Goal: Navigation & Orientation: Find specific page/section

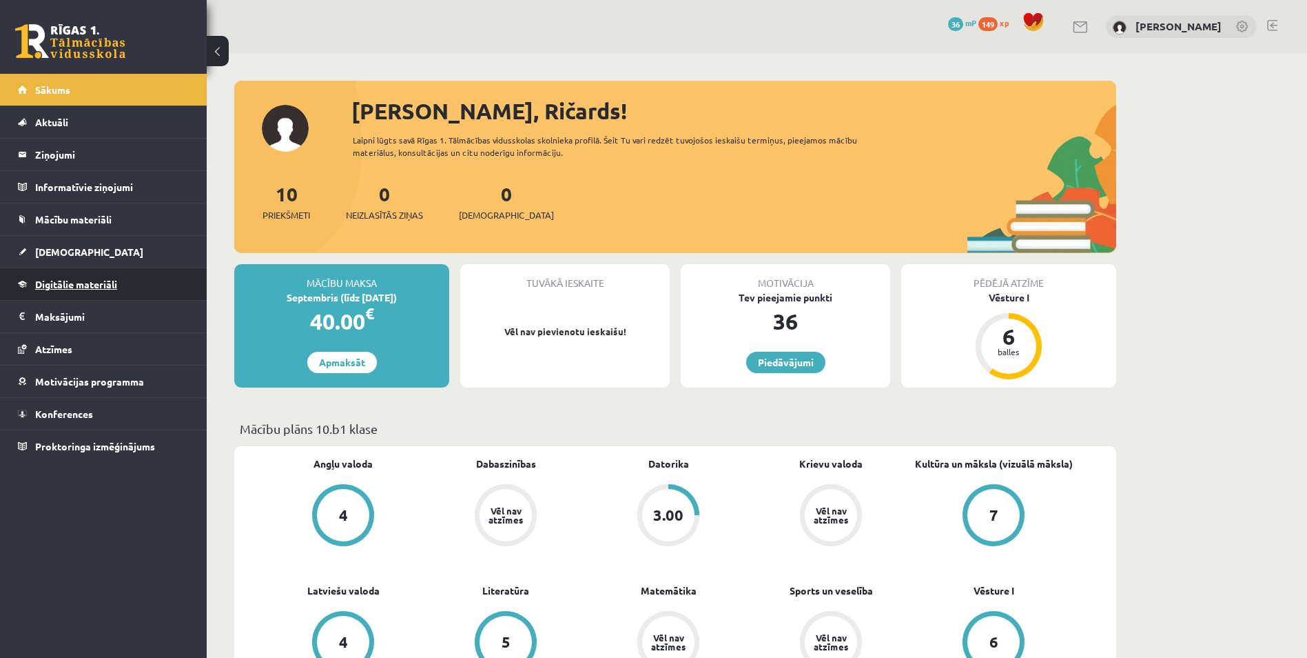
click at [66, 285] on span "Digitālie materiāli" at bounding box center [76, 284] width 82 height 12
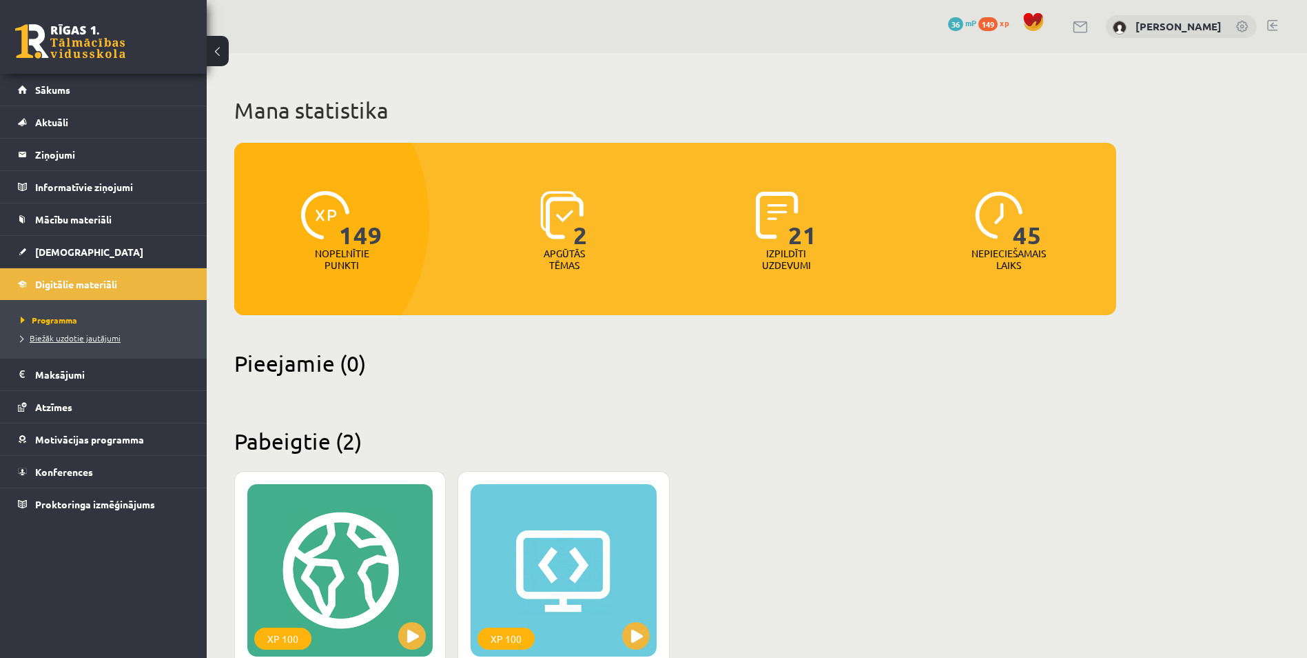
click at [57, 335] on span "Biežāk uzdotie jautājumi" at bounding box center [71, 337] width 100 height 11
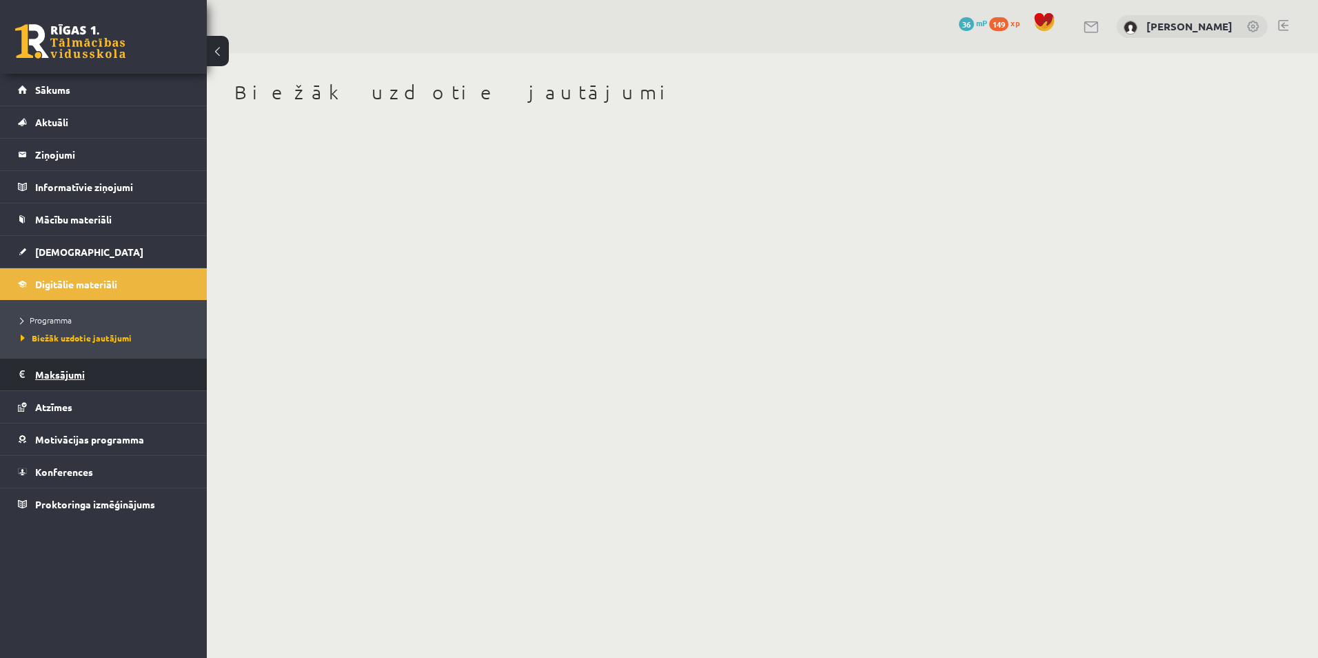
click at [57, 365] on legend "Maksājumi 0" at bounding box center [112, 374] width 154 height 32
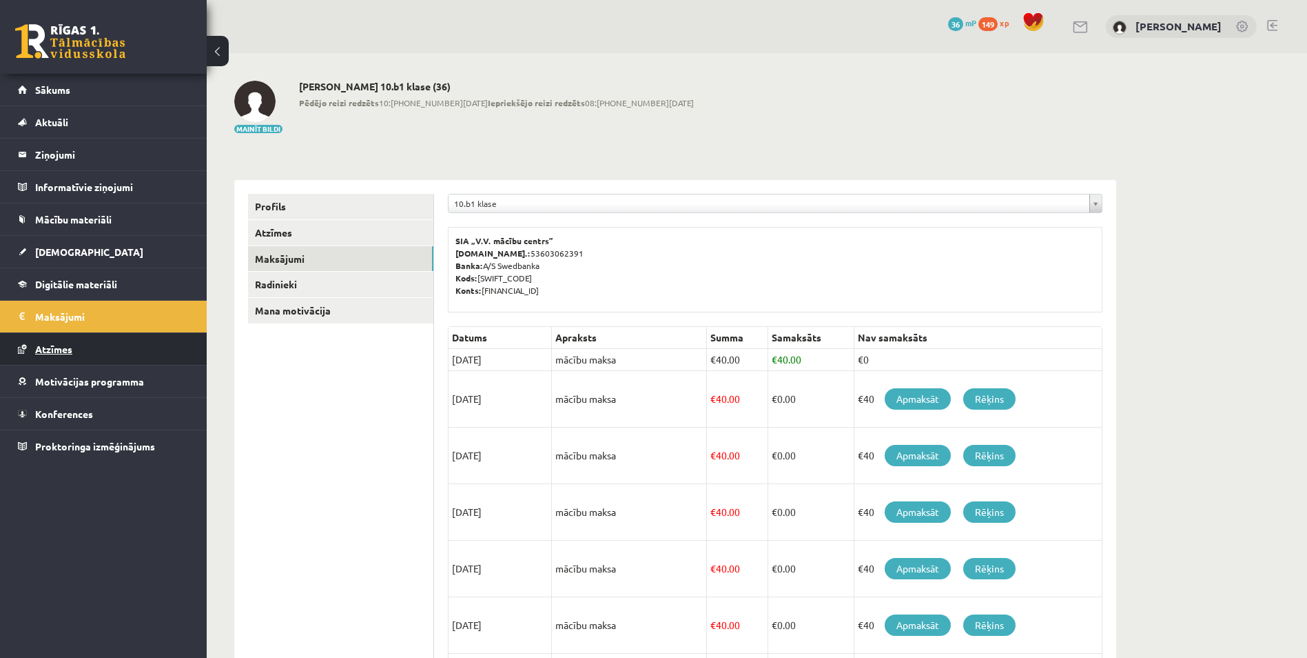
click at [59, 352] on span "Atzīmes" at bounding box center [53, 349] width 37 height 12
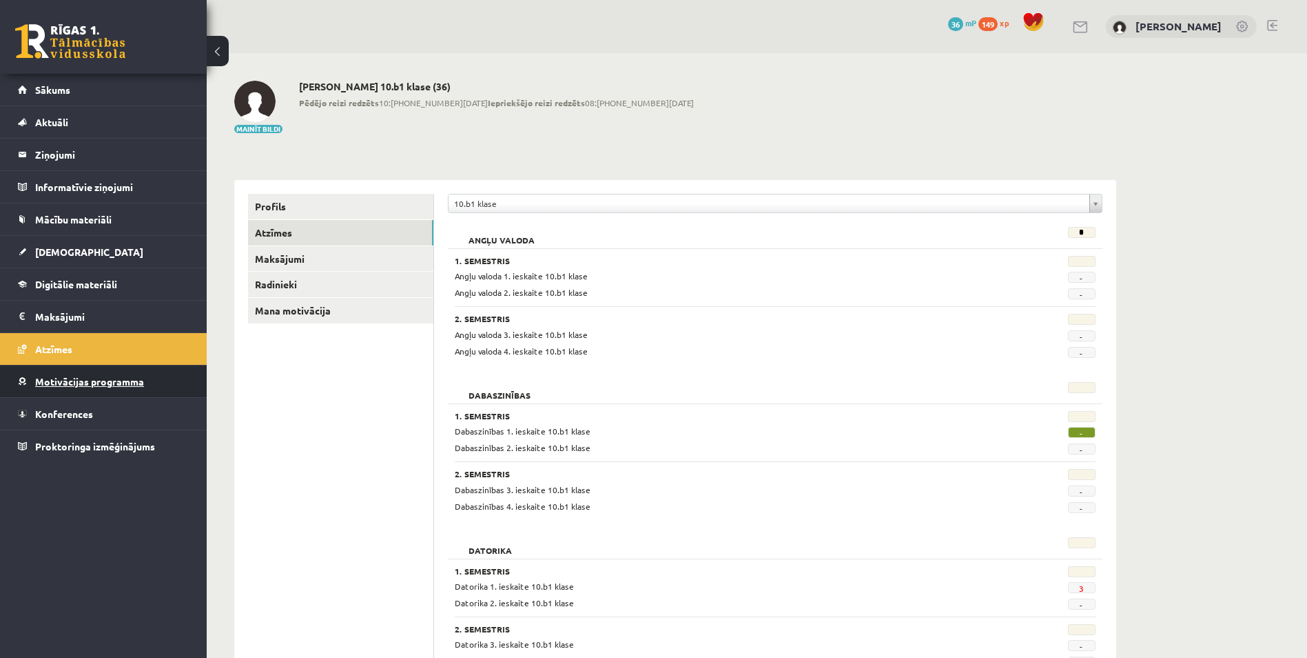
click at [42, 368] on link "Motivācijas programma" at bounding box center [104, 381] width 172 height 32
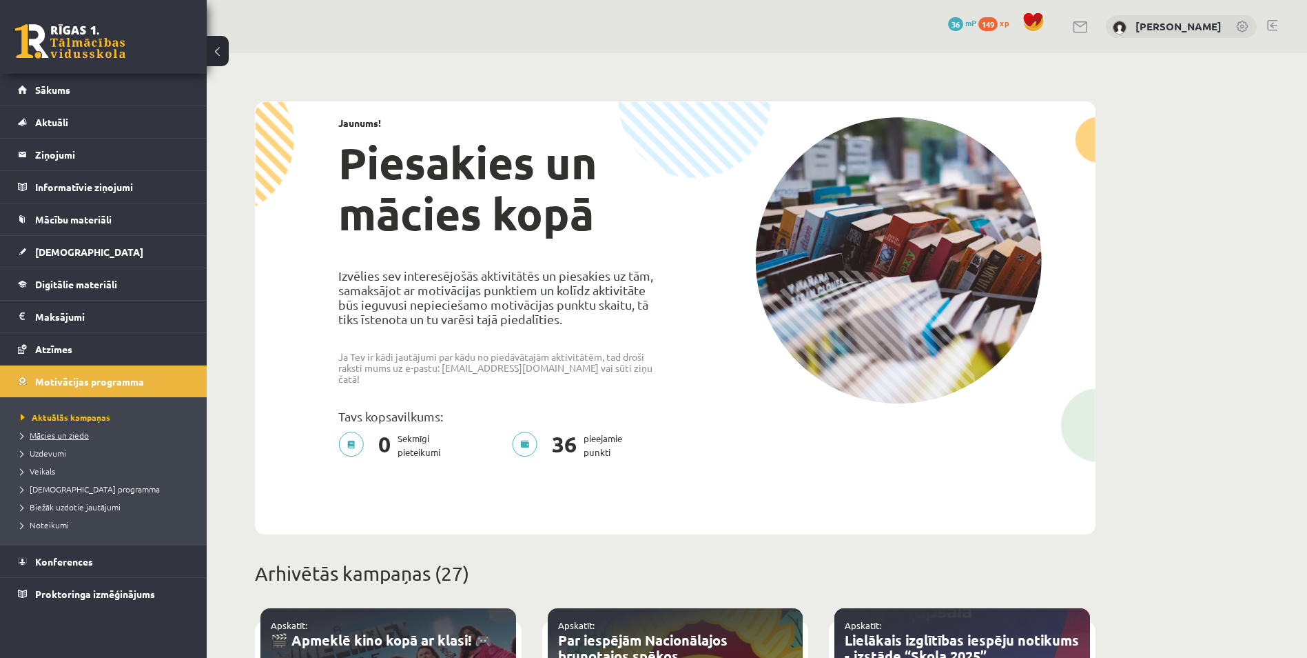
click at [54, 437] on span "Mācies un ziedo" at bounding box center [55, 434] width 68 height 11
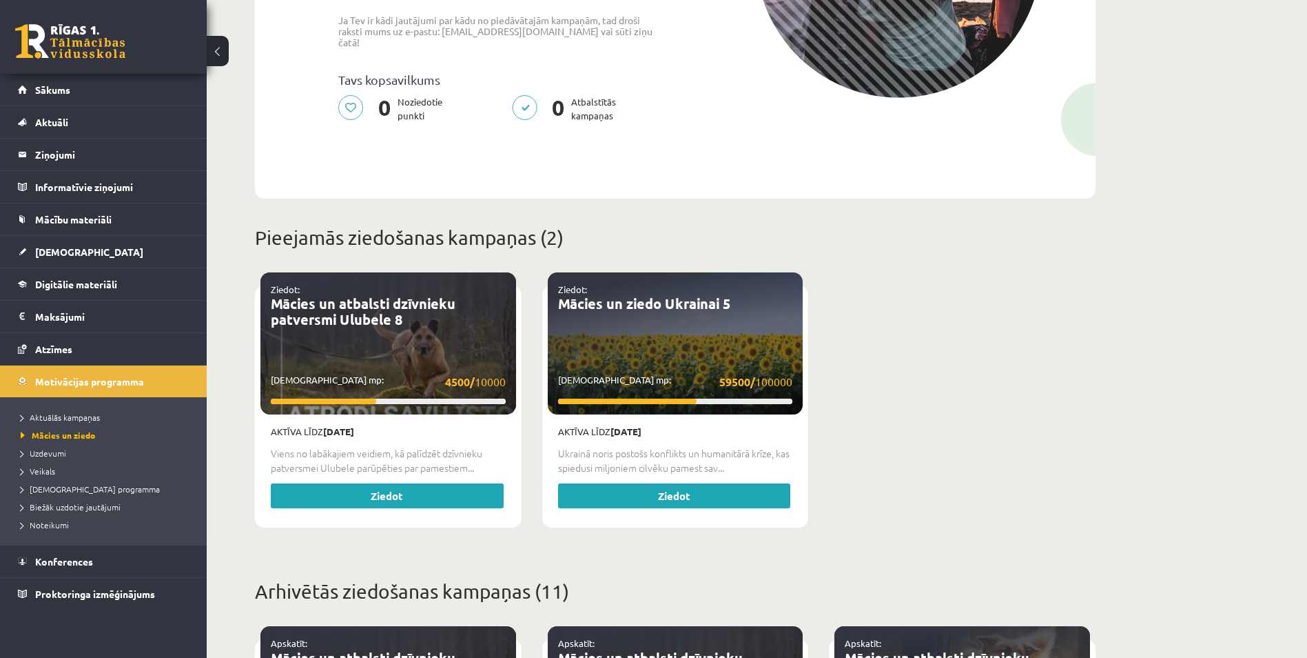
scroll to position [309, 0]
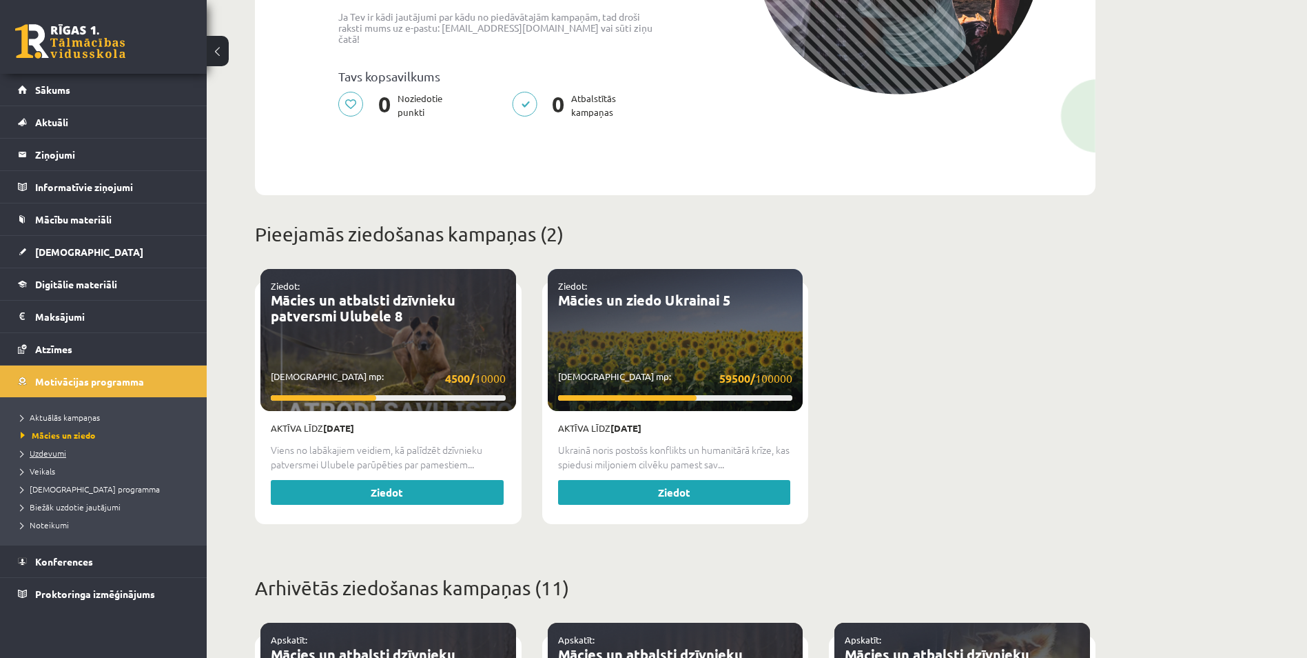
click at [41, 447] on link "Uzdevumi" at bounding box center [107, 453] width 172 height 12
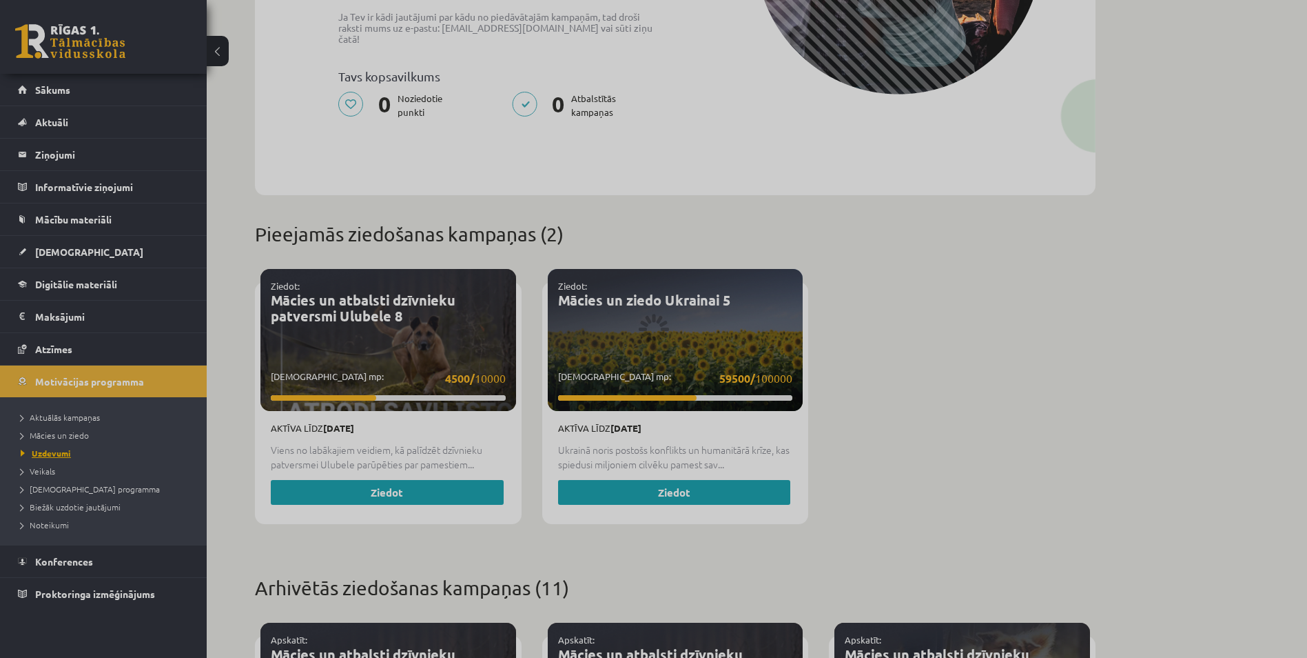
scroll to position [295, 0]
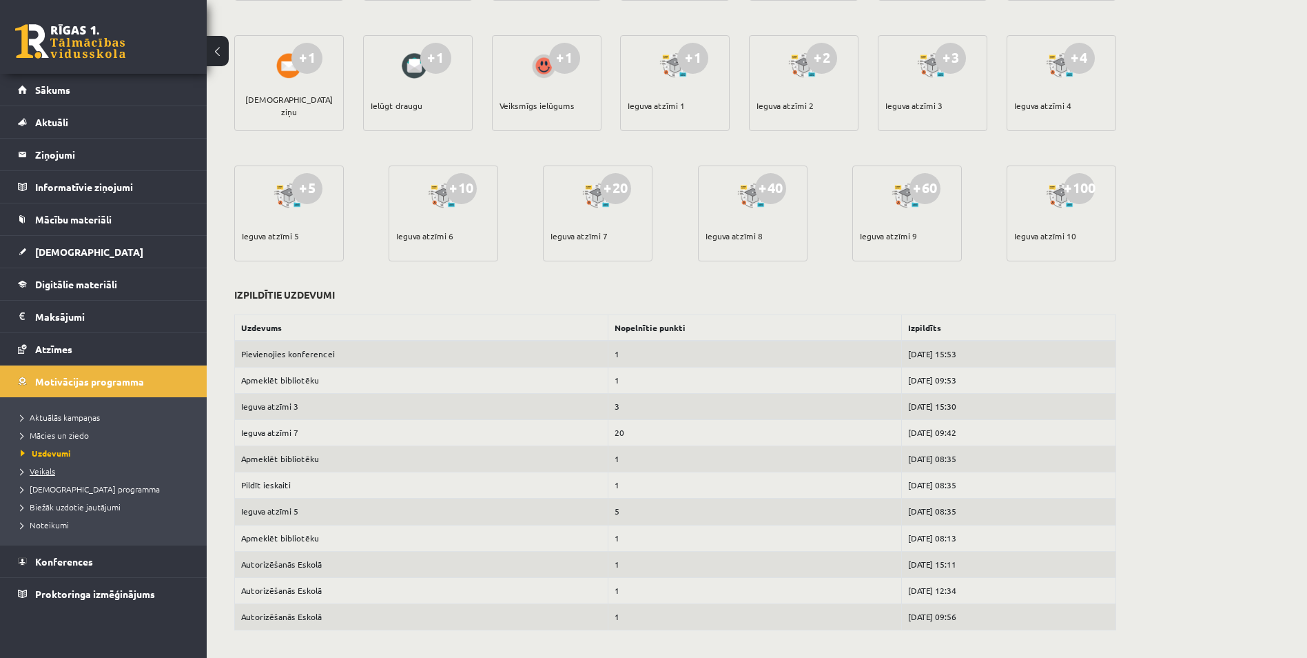
click at [57, 476] on link "Veikals" at bounding box center [107, 471] width 172 height 12
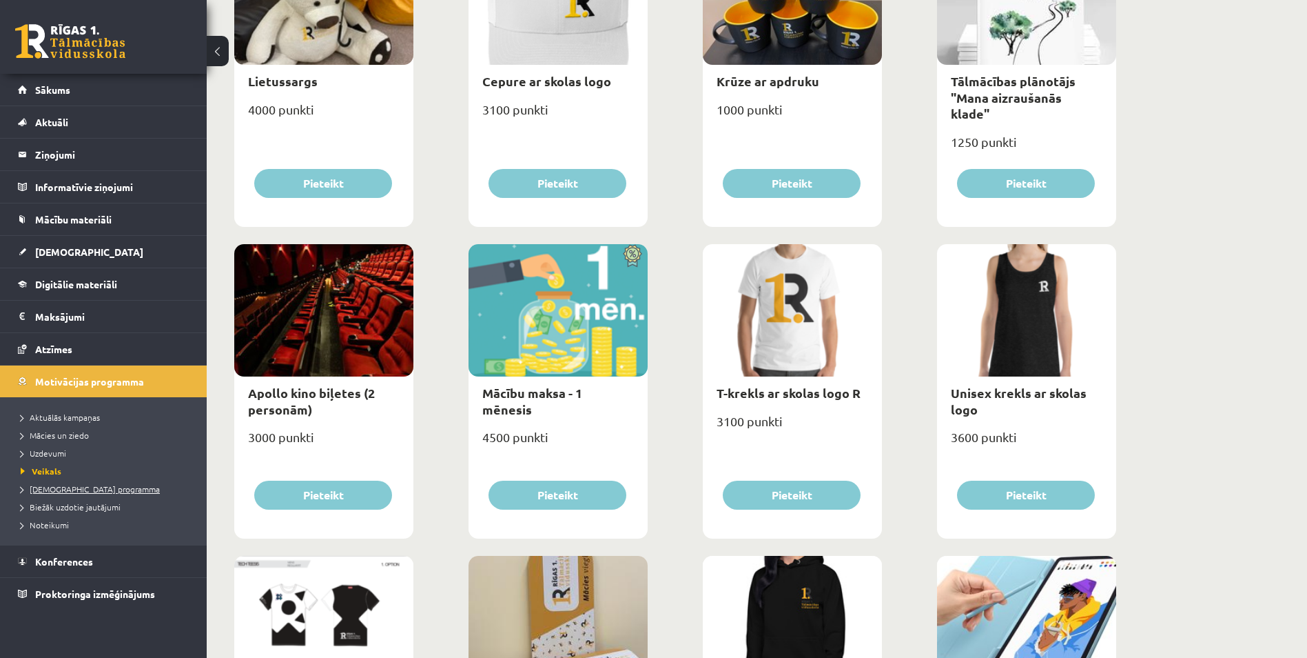
click at [57, 485] on span "[DEMOGRAPHIC_DATA] programma" at bounding box center [90, 488] width 139 height 11
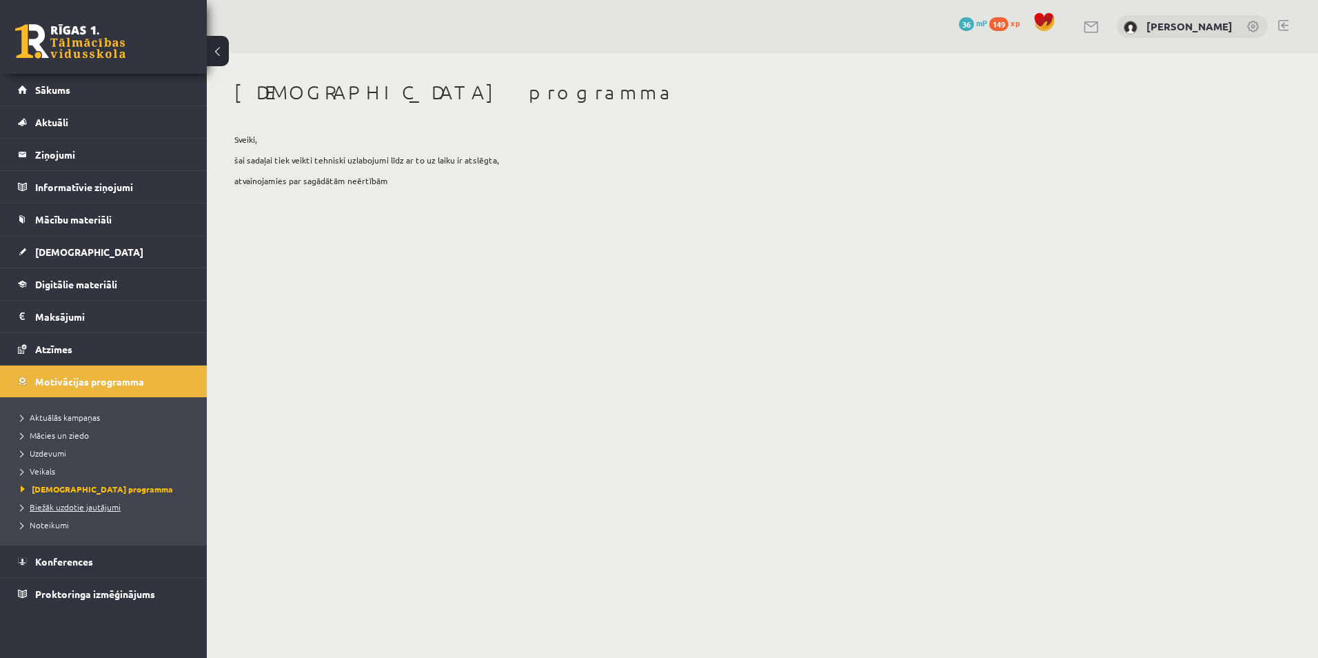
click at [62, 506] on span "Biežāk uzdotie jautājumi" at bounding box center [71, 506] width 100 height 11
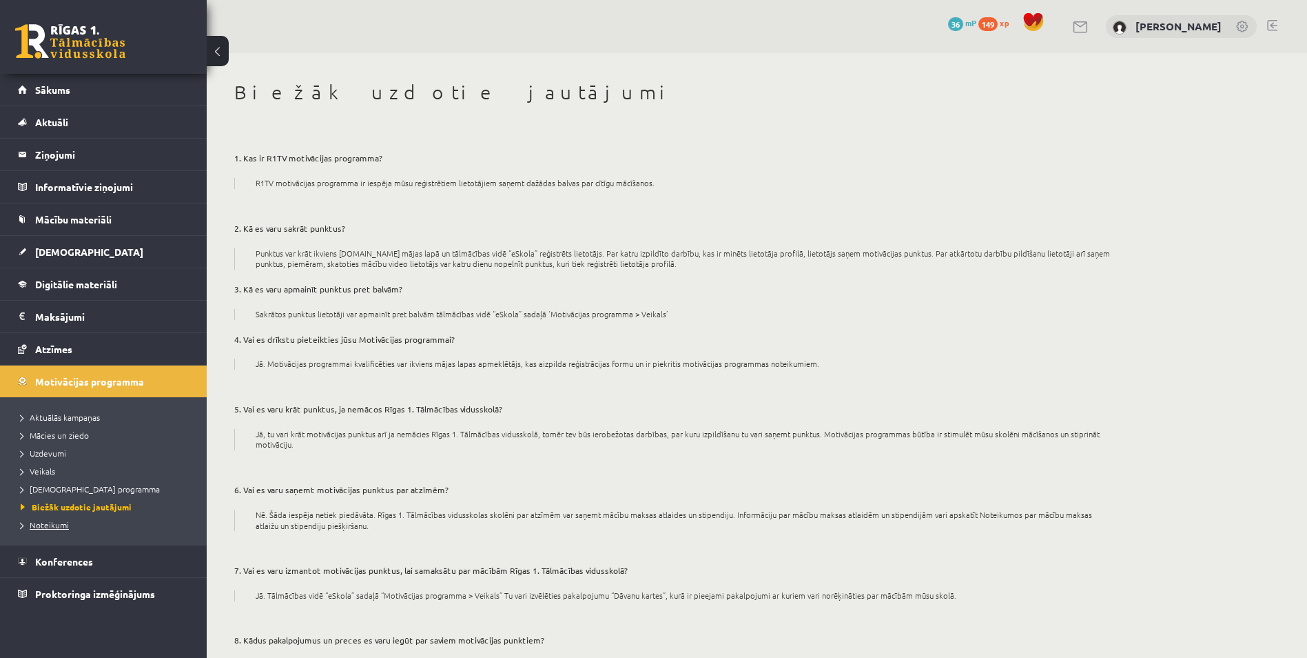
click at [53, 522] on span "Noteikumi" at bounding box center [45, 524] width 48 height 11
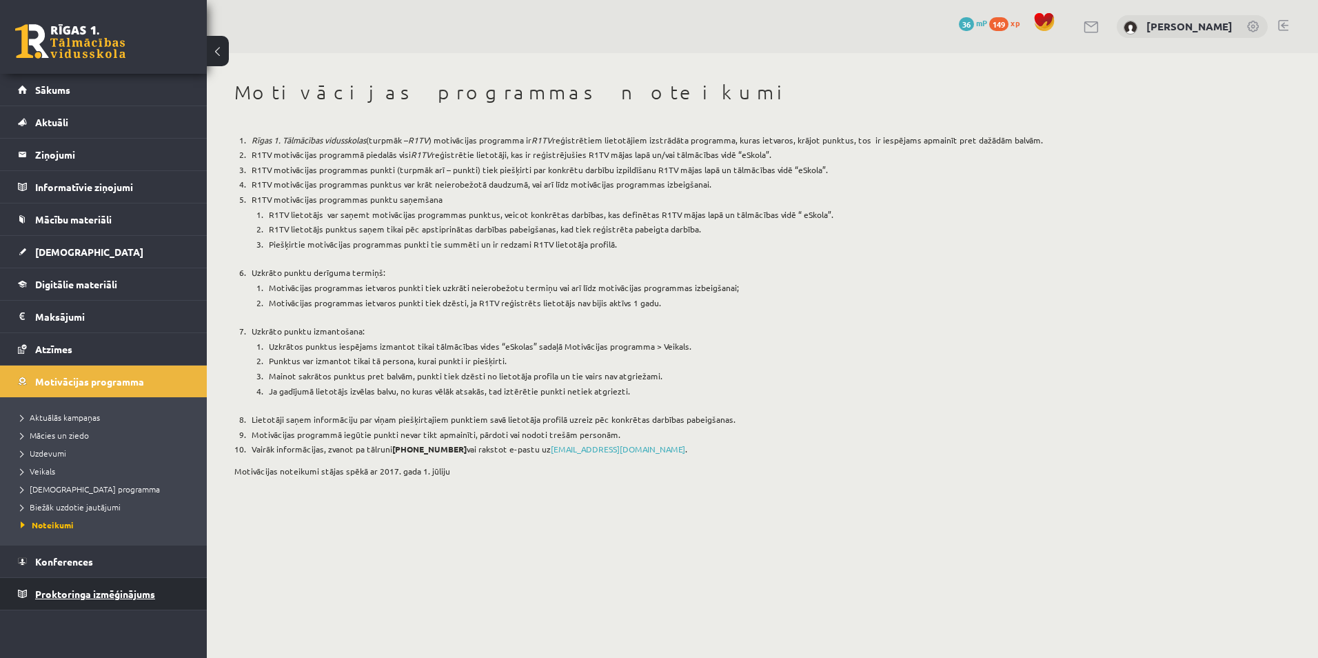
click at [91, 536] on span "Proktoringa izmēģinājums" at bounding box center [95, 593] width 120 height 12
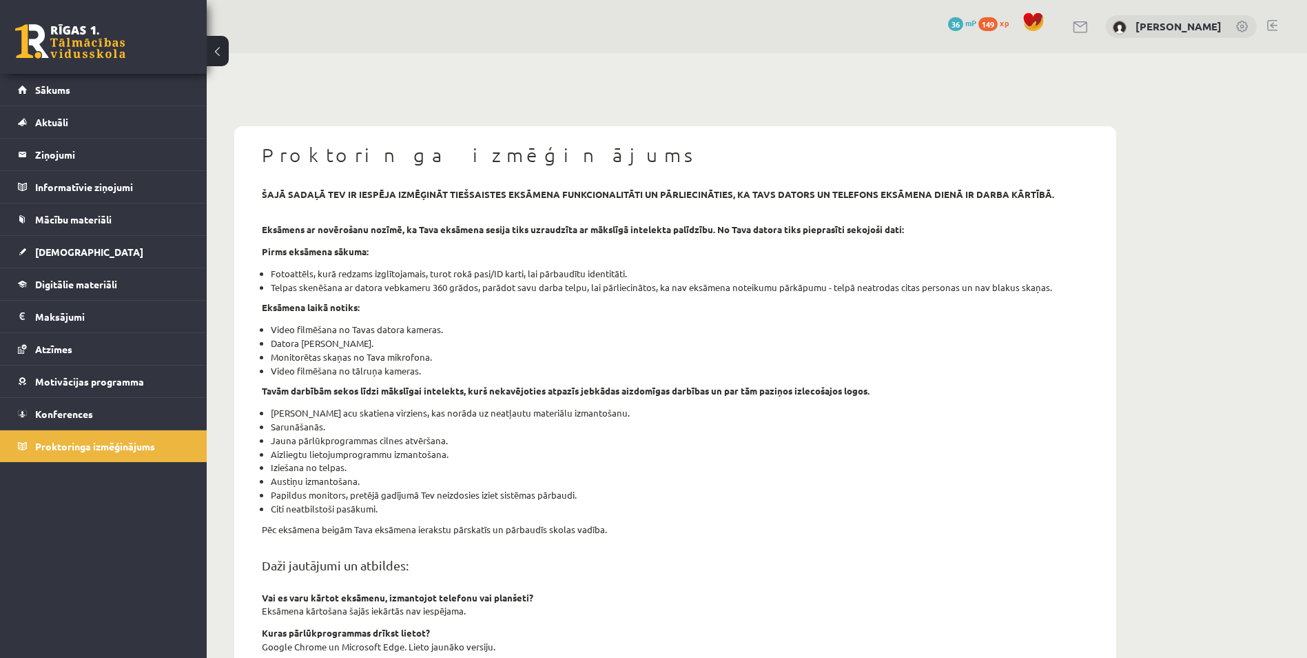
drag, startPoint x: 236, startPoint y: 603, endPoint x: 32, endPoint y: 585, distance: 204.8
click at [32, 536] on div "0 Dāvanas 36 mP 149 xp Ričards Jēgers Sākums Aktuāli Kā mācīties eSKOLĀ Kontakt…" at bounding box center [103, 329] width 207 height 658
click at [47, 254] on span "[DEMOGRAPHIC_DATA]" at bounding box center [89, 251] width 108 height 12
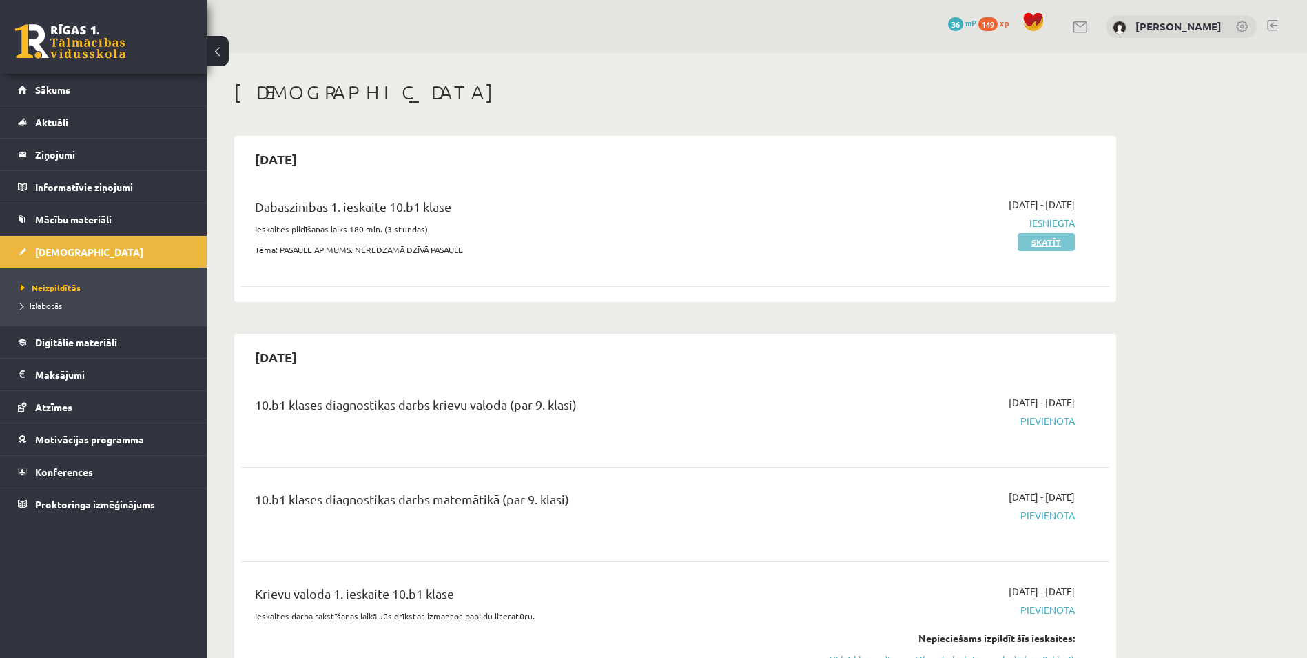
click at [826, 237] on link "Skatīt" at bounding box center [1046, 242] width 57 height 18
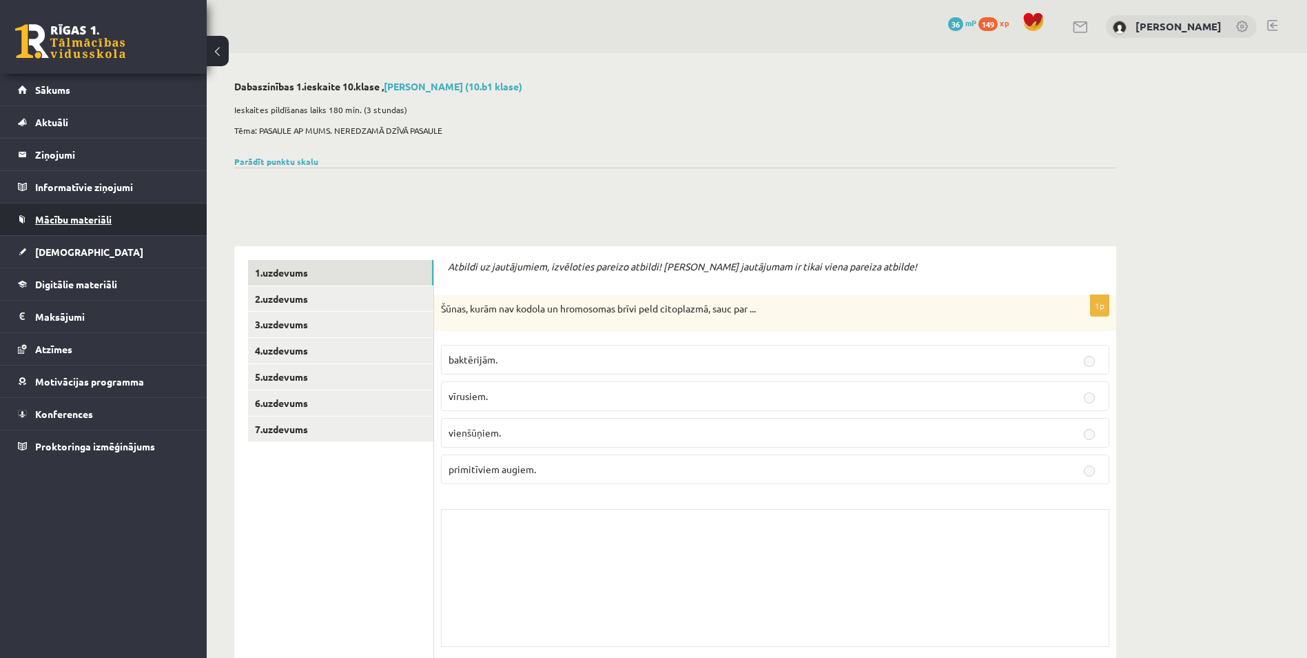
click at [77, 209] on link "Mācību materiāli" at bounding box center [104, 219] width 172 height 32
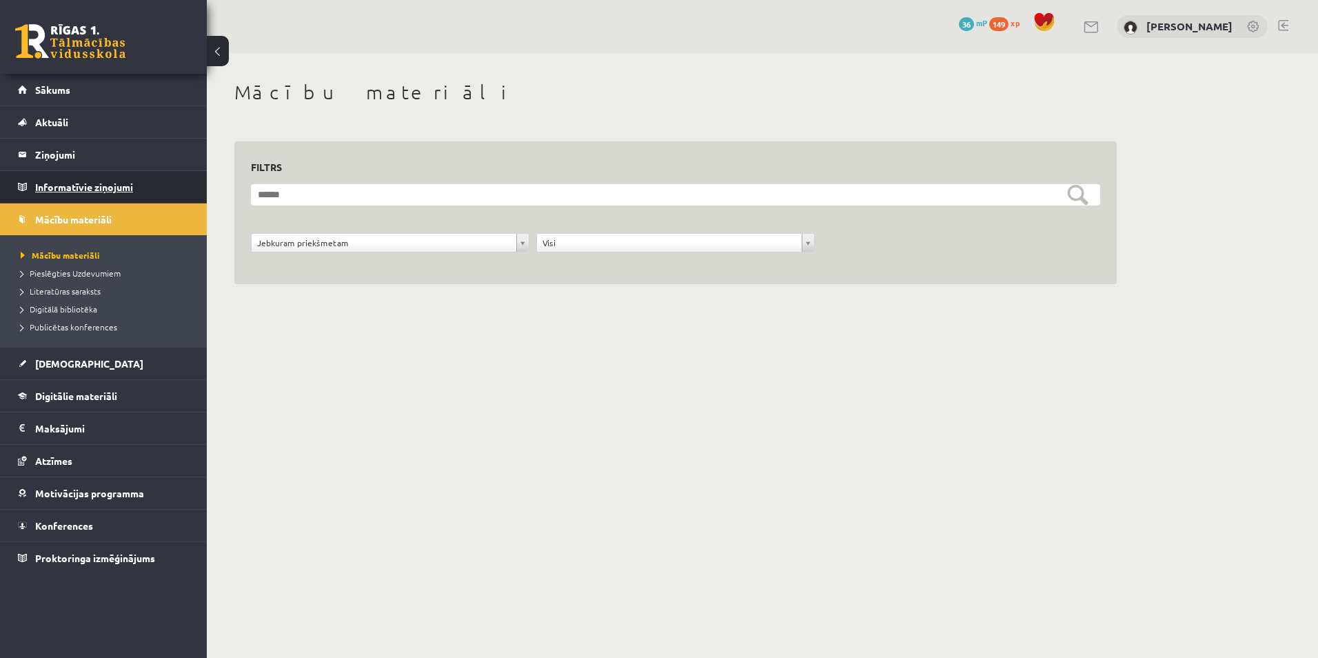
click at [76, 190] on legend "Informatīvie ziņojumi 0" at bounding box center [112, 187] width 154 height 32
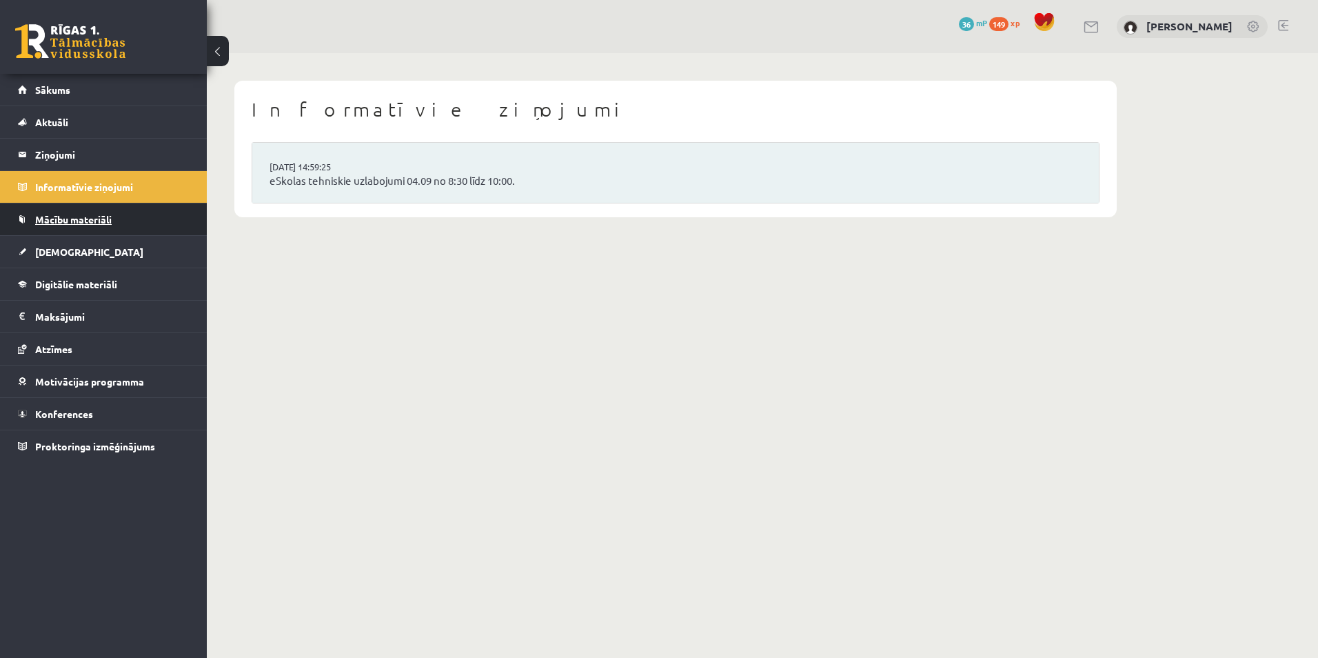
click at [77, 223] on span "Mācību materiāli" at bounding box center [73, 219] width 77 height 12
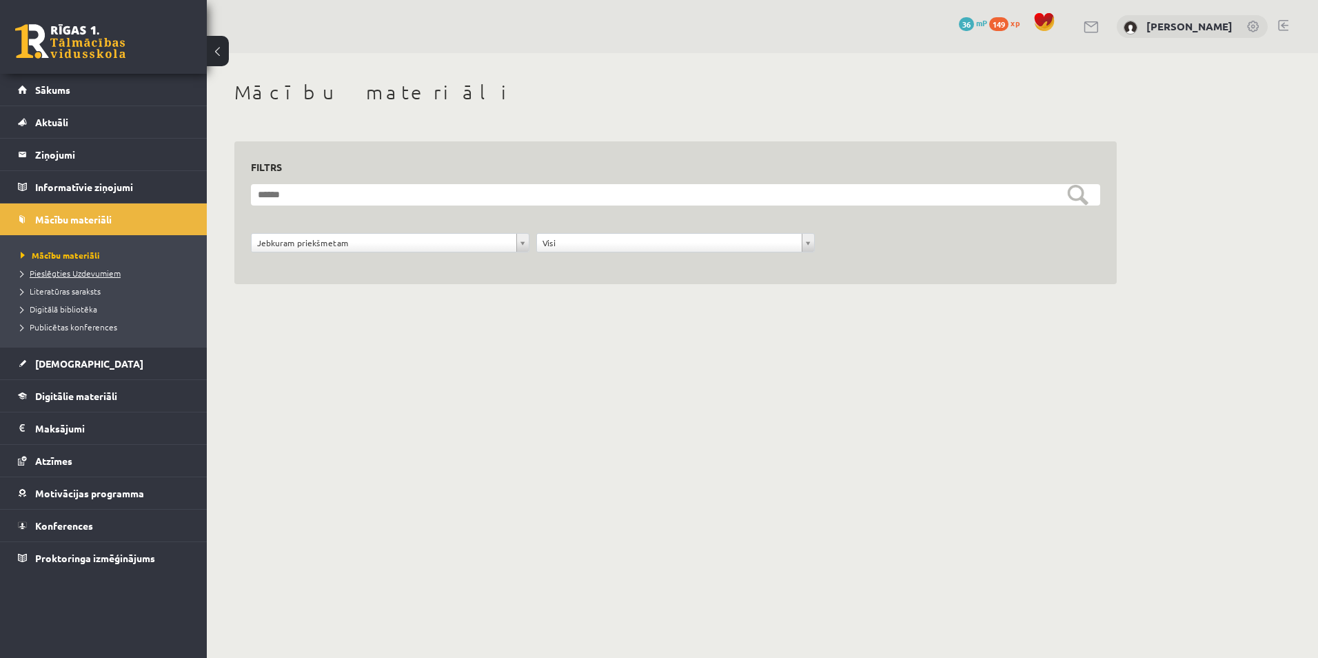
click at [66, 274] on span "Pieslēgties Uzdevumiem" at bounding box center [71, 272] width 100 height 11
